Goal: Task Accomplishment & Management: Manage account settings

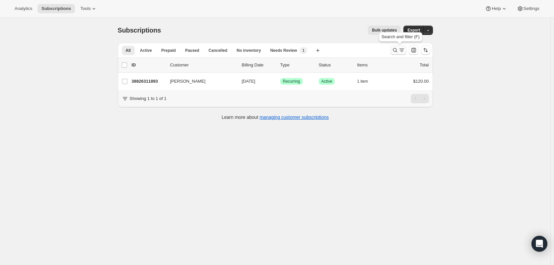
click at [397, 52] on icon "Search and filter results" at bounding box center [395, 50] width 7 height 7
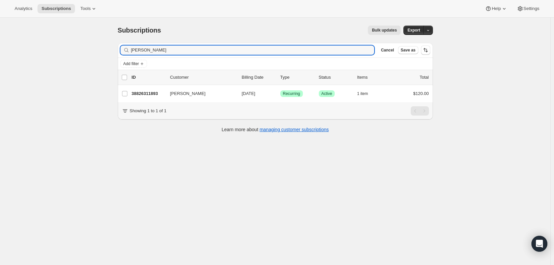
drag, startPoint x: 213, startPoint y: 50, endPoint x: -24, endPoint y: 37, distance: 237.5
click at [0, 37] on html "Analytics Subscriptions Tools Help Settings Skip to content Subscriptions. This…" at bounding box center [277, 132] width 554 height 265
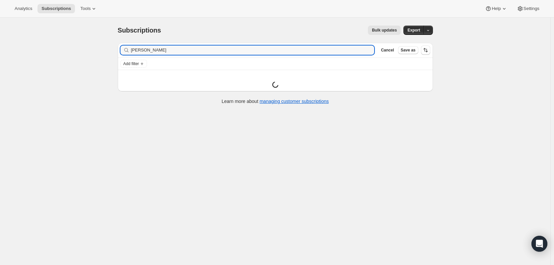
type input "joseph"
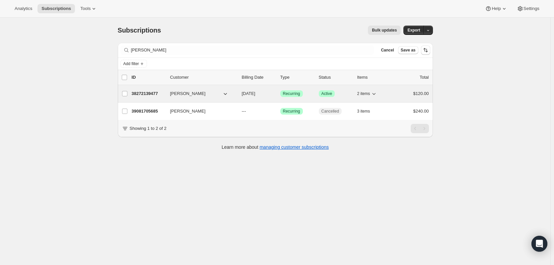
click at [146, 92] on p "38272139477" at bounding box center [148, 93] width 33 height 7
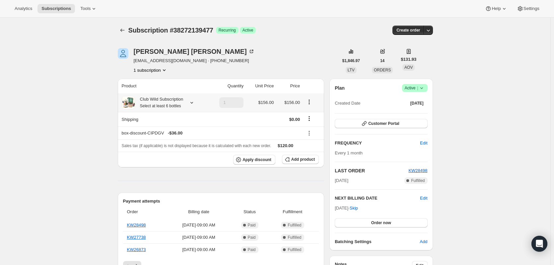
click at [192, 103] on icon at bounding box center [191, 102] width 7 height 7
click at [184, 152] on button "Edit box" at bounding box center [162, 155] width 64 height 9
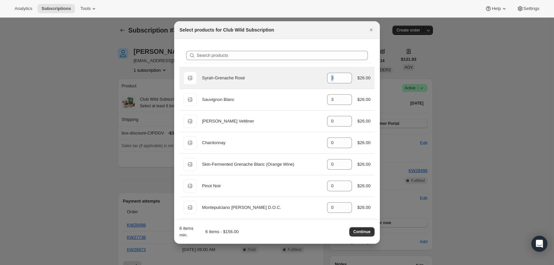
drag, startPoint x: 340, startPoint y: 77, endPoint x: 301, endPoint y: 75, distance: 38.9
click at [301, 75] on div "Default Title Syrah-Grenache Rosé gid://shopify/ProductVariant/51153123508437 3…" at bounding box center [276, 77] width 187 height 13
click at [345, 74] on icon ":r5m:" at bounding box center [347, 76] width 7 height 7
type input "5"
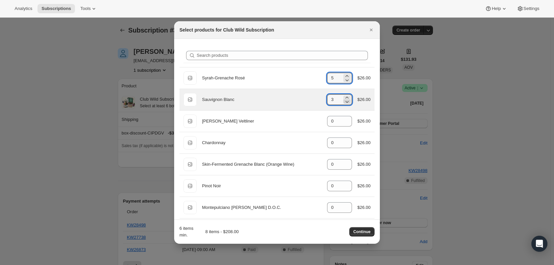
click at [344, 102] on icon ":r5m:" at bounding box center [347, 101] width 7 height 7
type input "1"
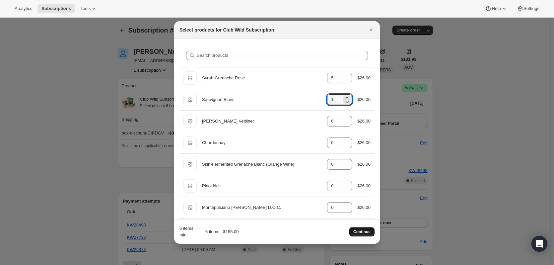
click at [363, 230] on span "Continue" at bounding box center [361, 231] width 17 height 5
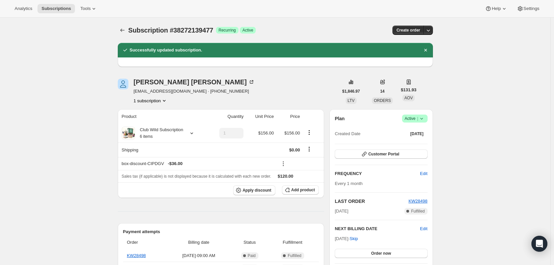
click at [167, 102] on icon "Product actions" at bounding box center [164, 100] width 7 height 7
click at [193, 133] on icon at bounding box center [191, 133] width 7 height 7
